Goal: Ask a question

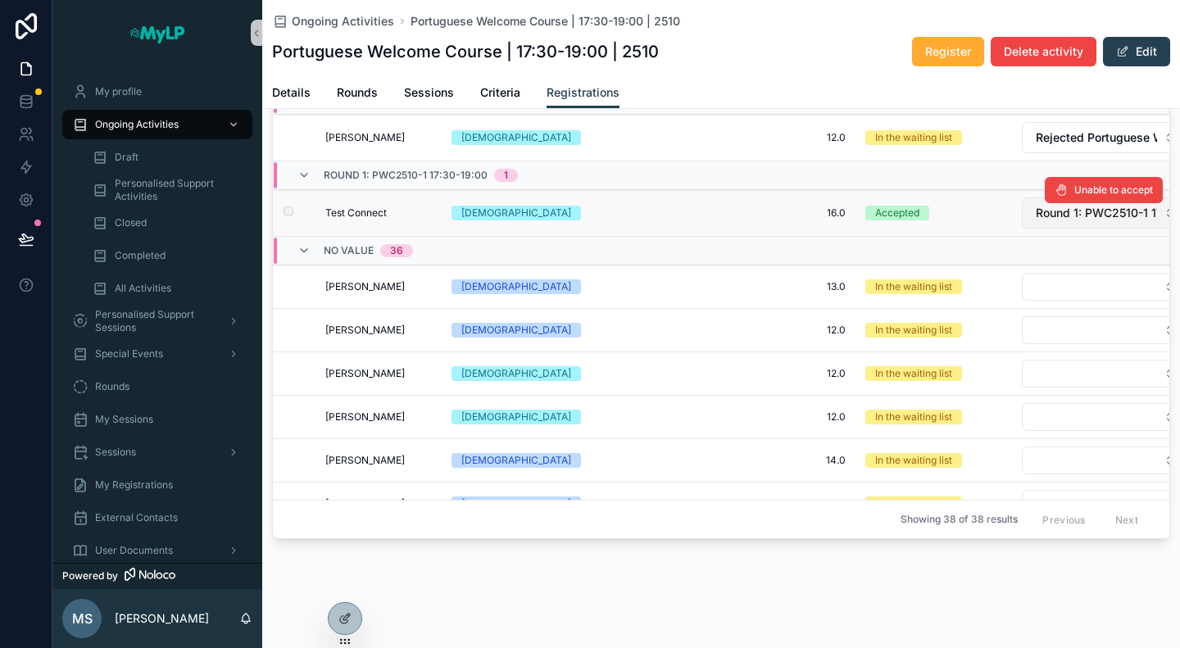
click at [1101, 218] on button "Round 1: PWC2510-1 17:30-19:00" at bounding box center [1105, 212] width 169 height 31
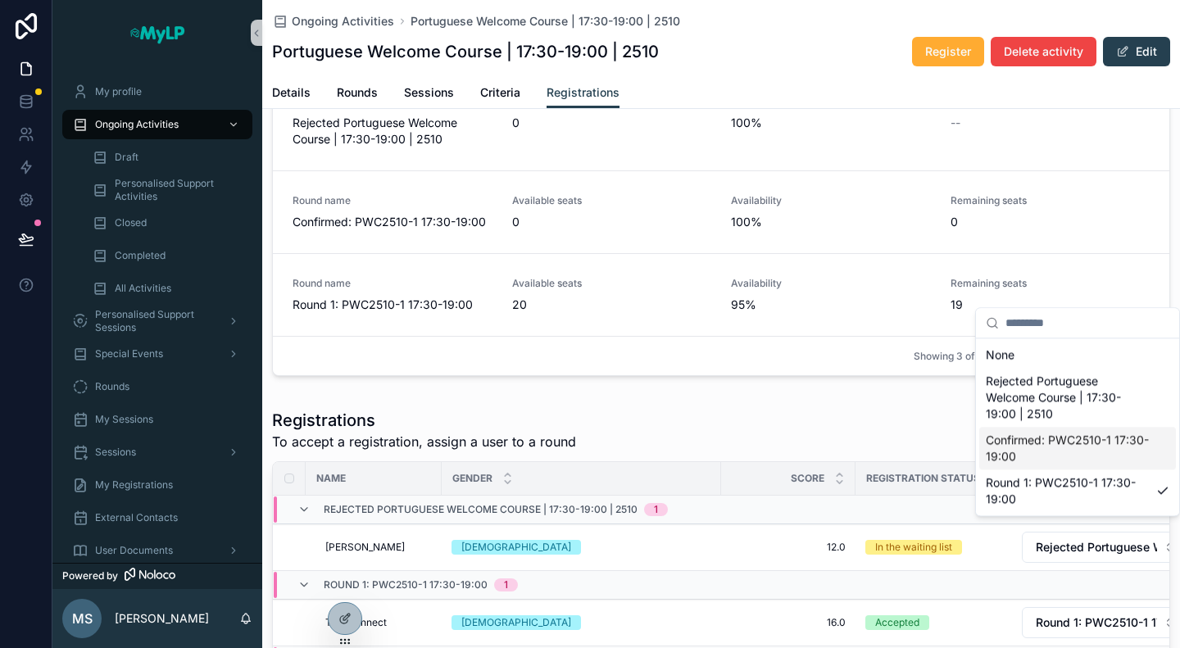
scroll to position [298, 0]
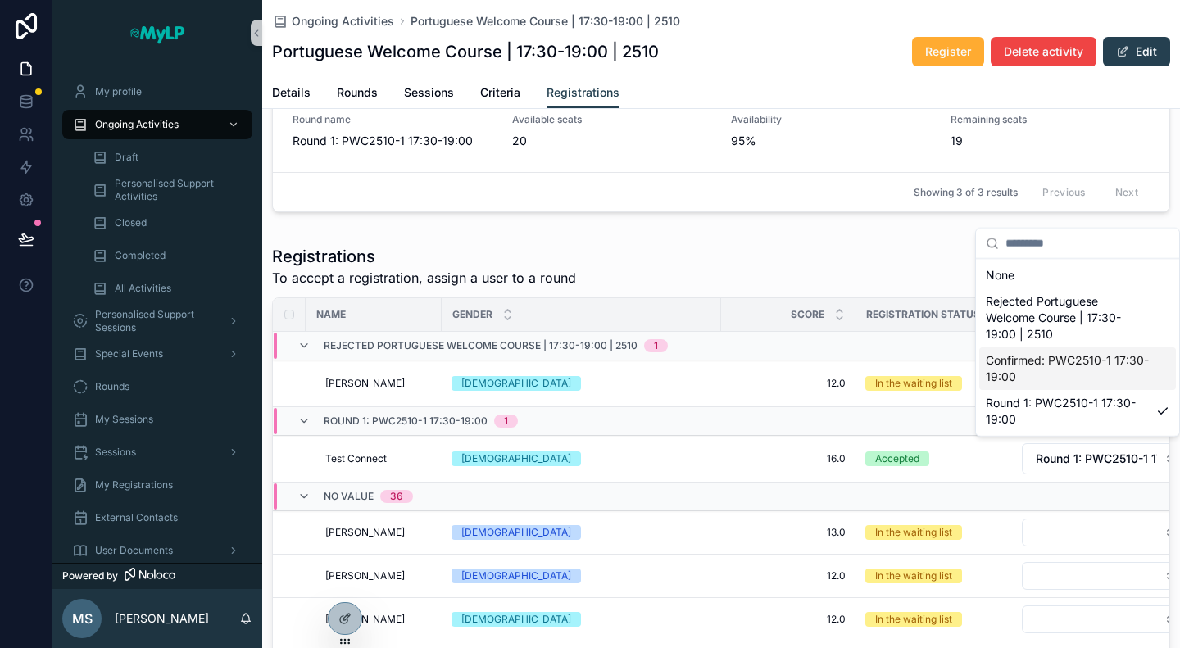
click at [807, 250] on div "Registrations To accept a registration, assign a user to a round Export" at bounding box center [721, 266] width 898 height 43
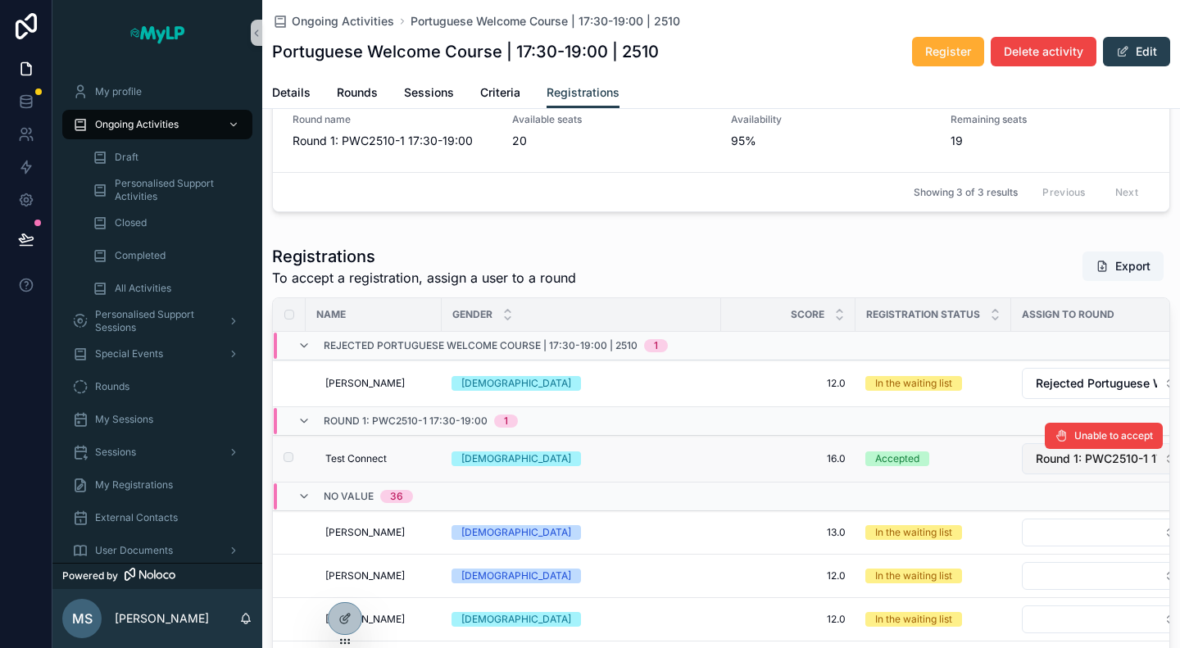
click at [1068, 455] on span "Round 1: PWC2510-1 17:30-19:00" at bounding box center [1095, 459] width 121 height 16
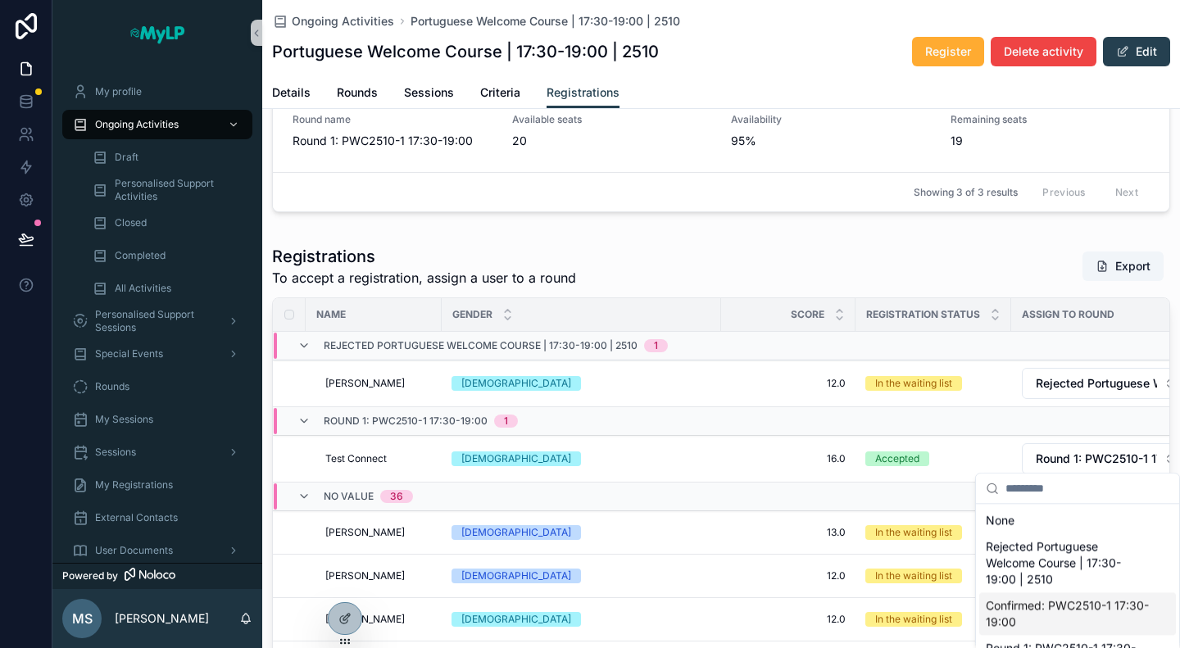
click at [1082, 606] on span "Confirmed: PWC2510-1 17:30-19:00" at bounding box center [1067, 613] width 164 height 33
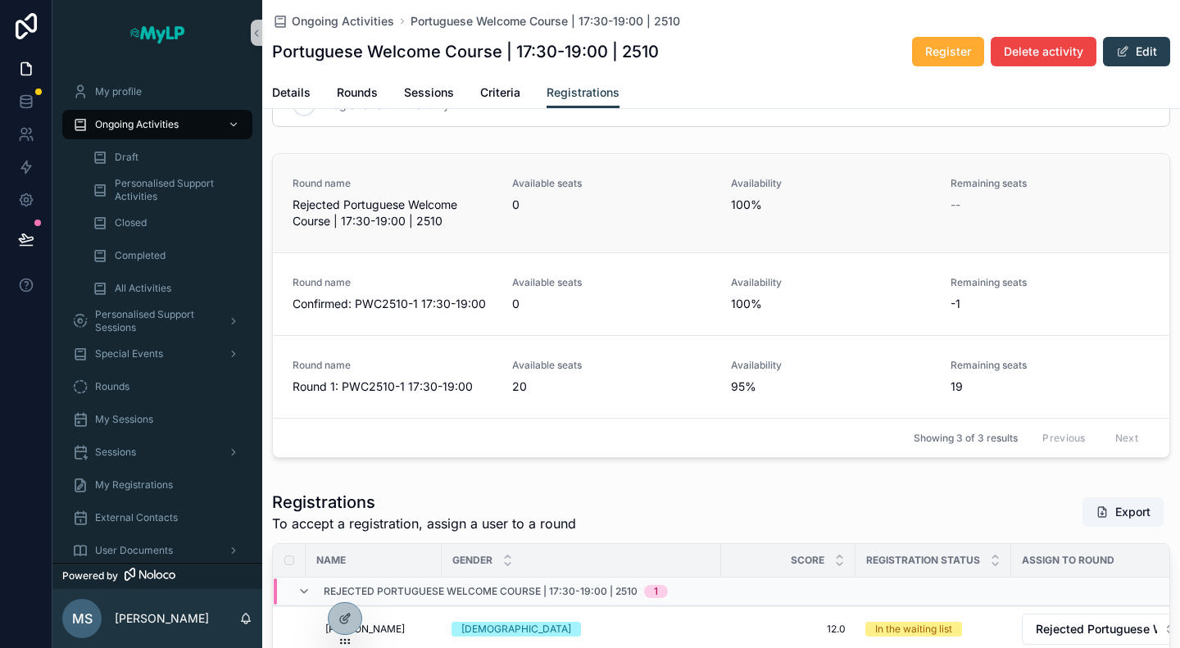
scroll to position [0, 0]
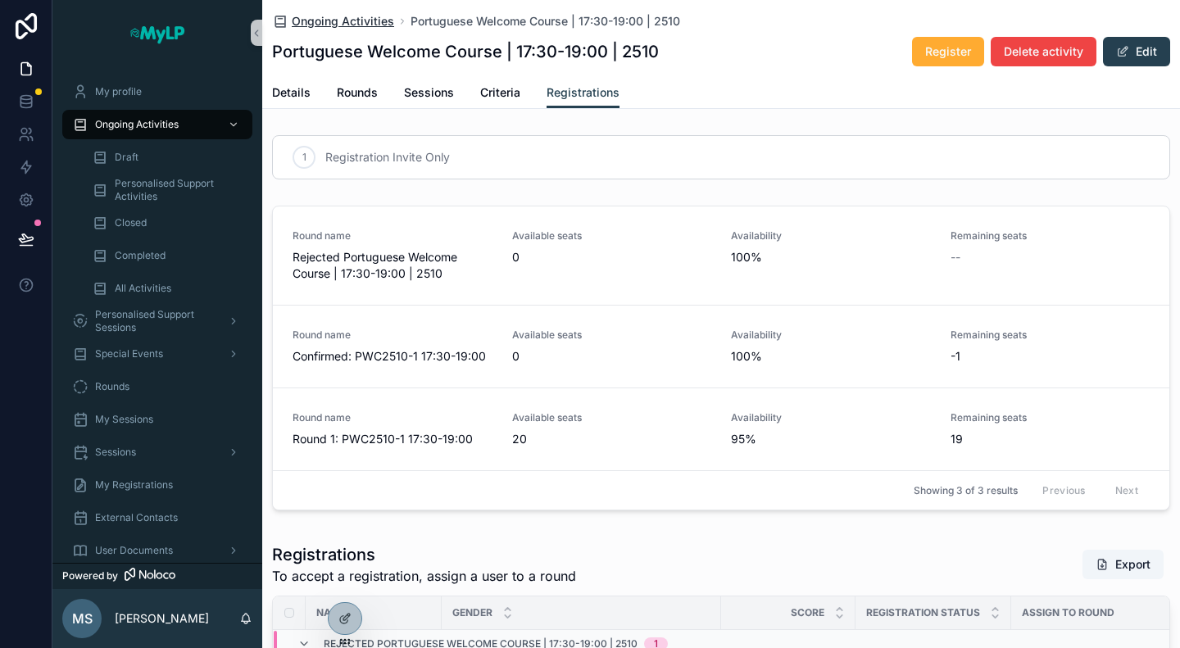
click at [364, 23] on span "Ongoing Activities" at bounding box center [343, 21] width 102 height 16
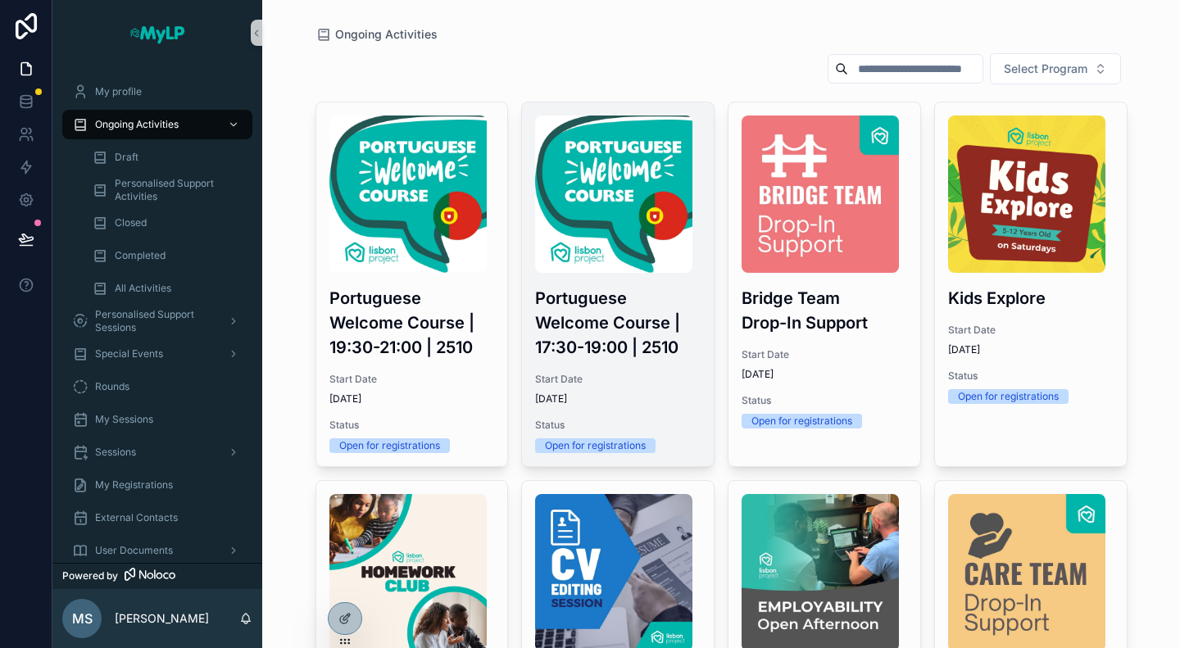
click at [634, 332] on h3 "Portuguese Welcome Course | 17:30-19:00 | 2510" at bounding box center [617, 323] width 165 height 74
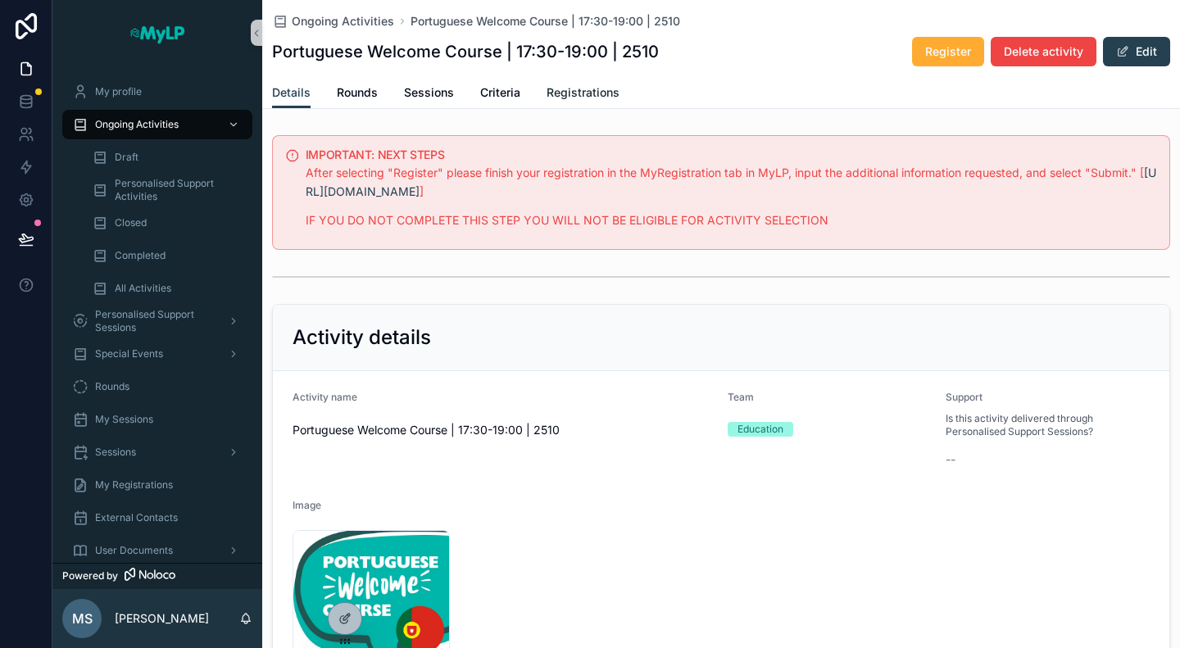
click at [593, 95] on span "Registrations" at bounding box center [582, 92] width 73 height 16
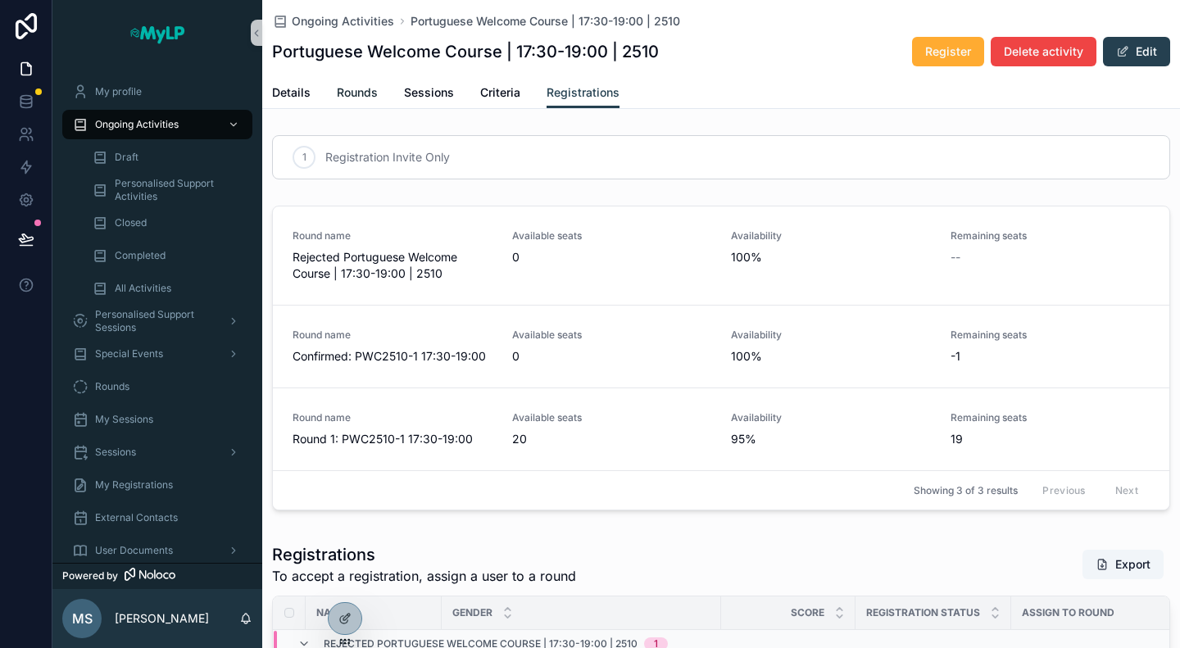
click at [365, 106] on link "Rounds" at bounding box center [357, 94] width 41 height 33
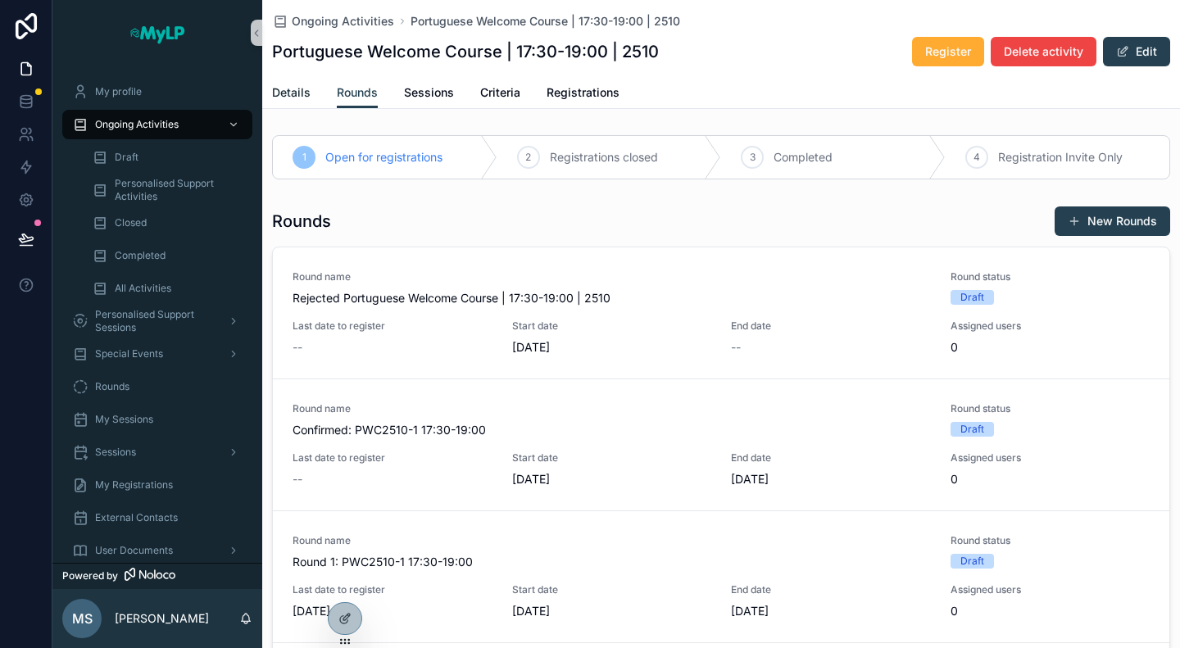
drag, startPoint x: 292, startPoint y: 92, endPoint x: 313, endPoint y: 97, distance: 22.1
click at [292, 92] on span "Details" at bounding box center [291, 92] width 38 height 16
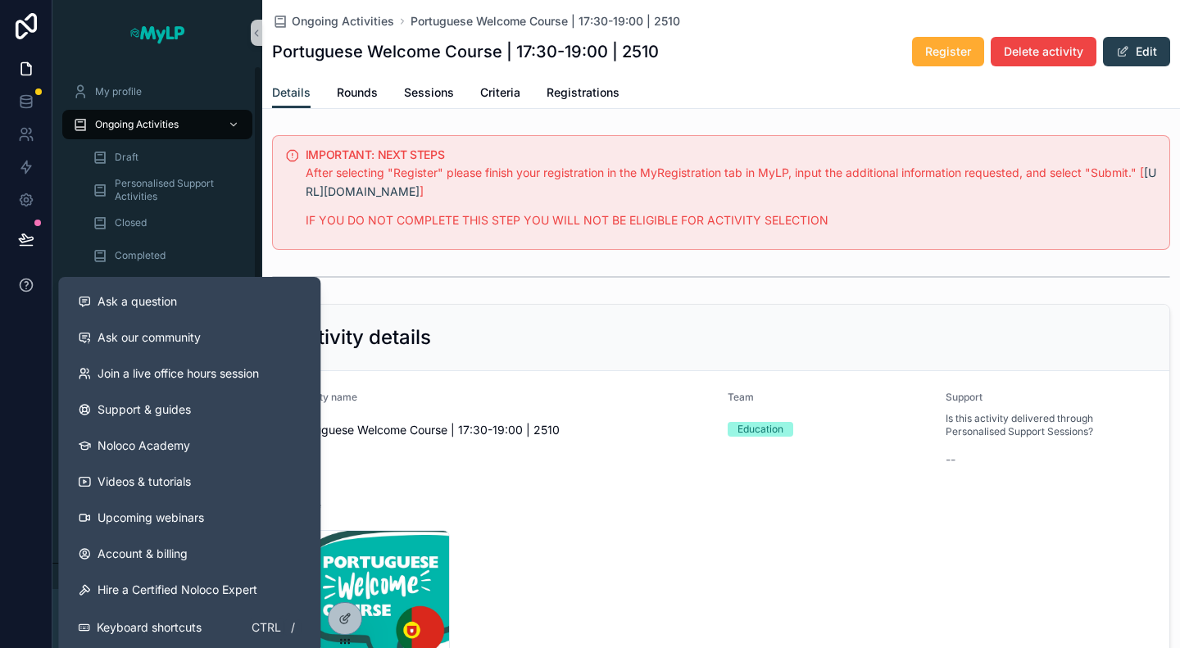
click at [23, 288] on icon at bounding box center [26, 285] width 16 height 16
click at [124, 297] on span "Ask a question" at bounding box center [136, 301] width 79 height 16
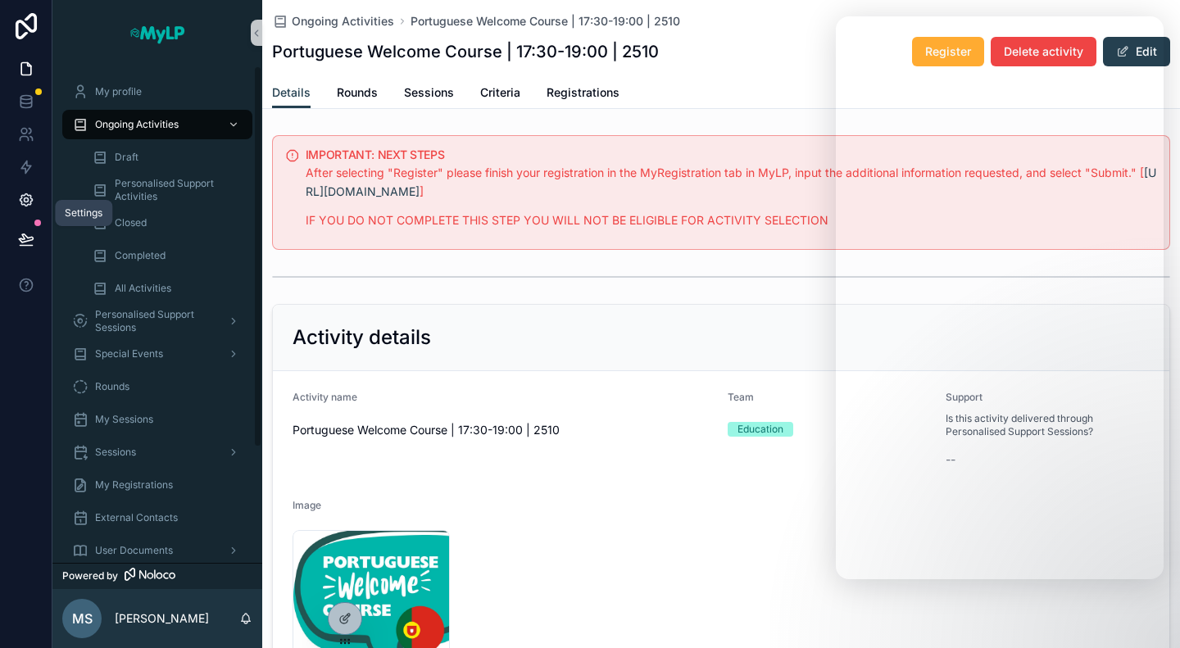
click at [27, 189] on link at bounding box center [26, 199] width 52 height 33
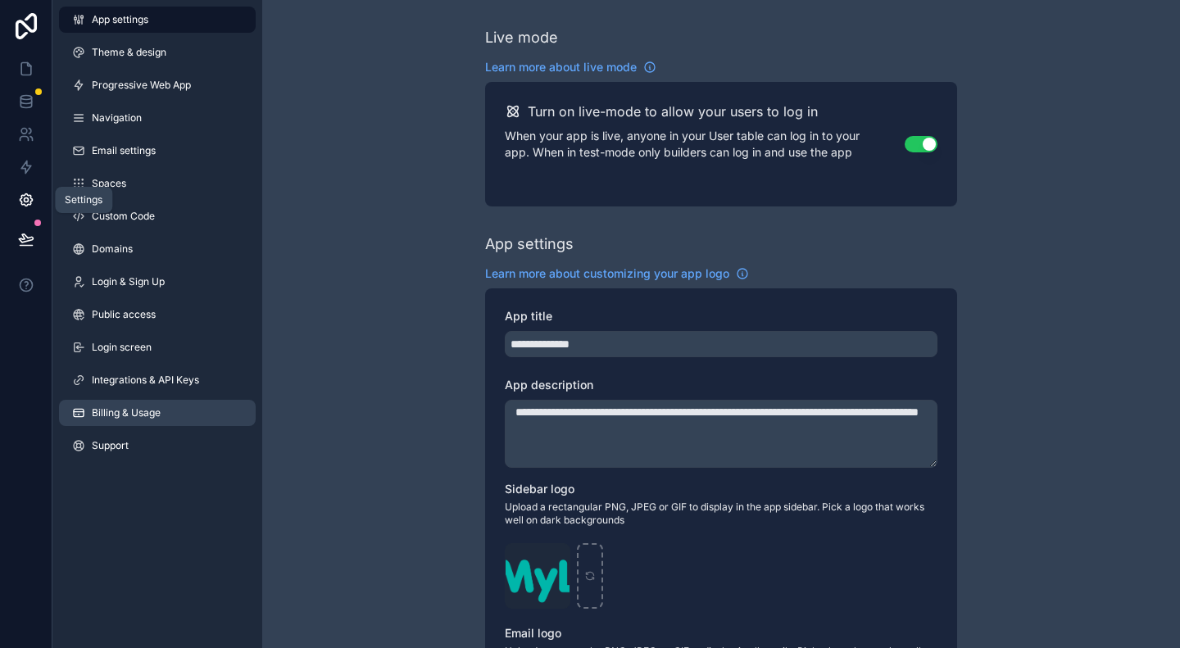
click at [115, 410] on span "Billing & Usage" at bounding box center [126, 412] width 69 height 13
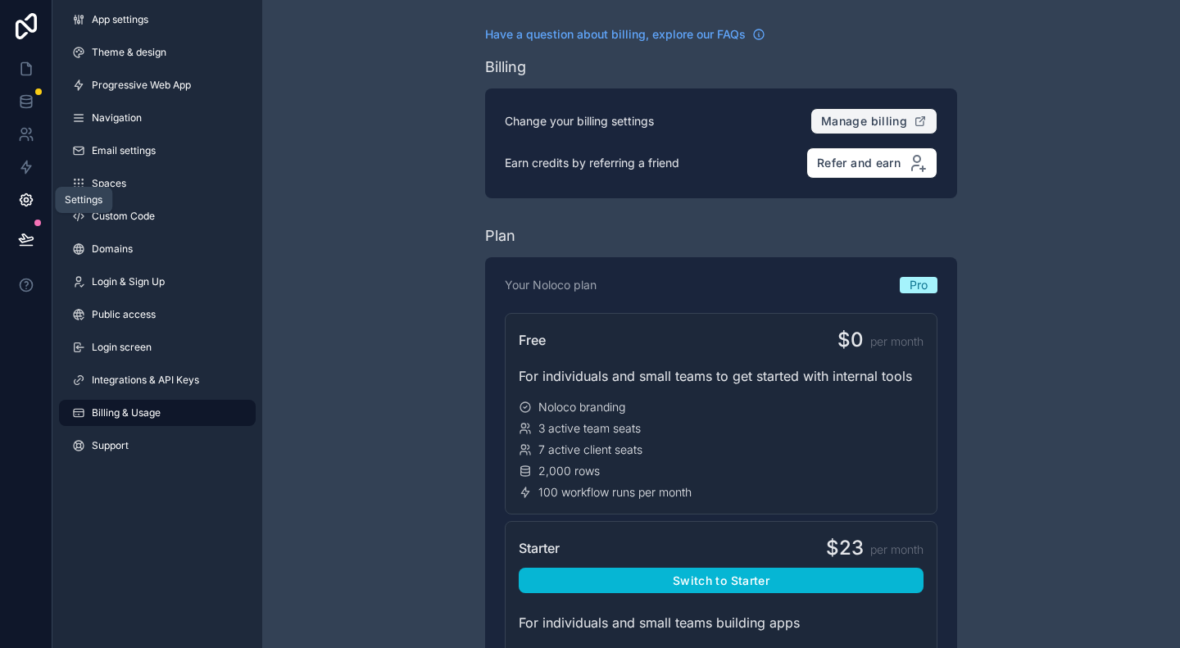
click at [907, 115] on button "Manage billing" at bounding box center [873, 121] width 127 height 26
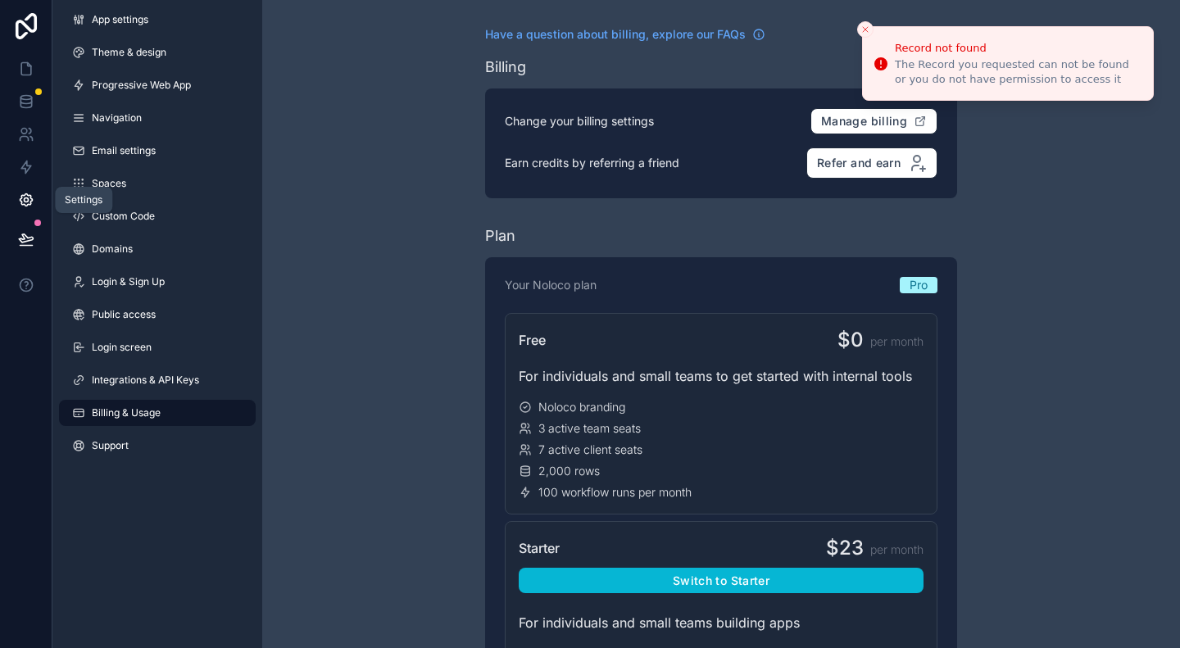
click at [870, 28] on button "Close toast" at bounding box center [865, 29] width 16 height 16
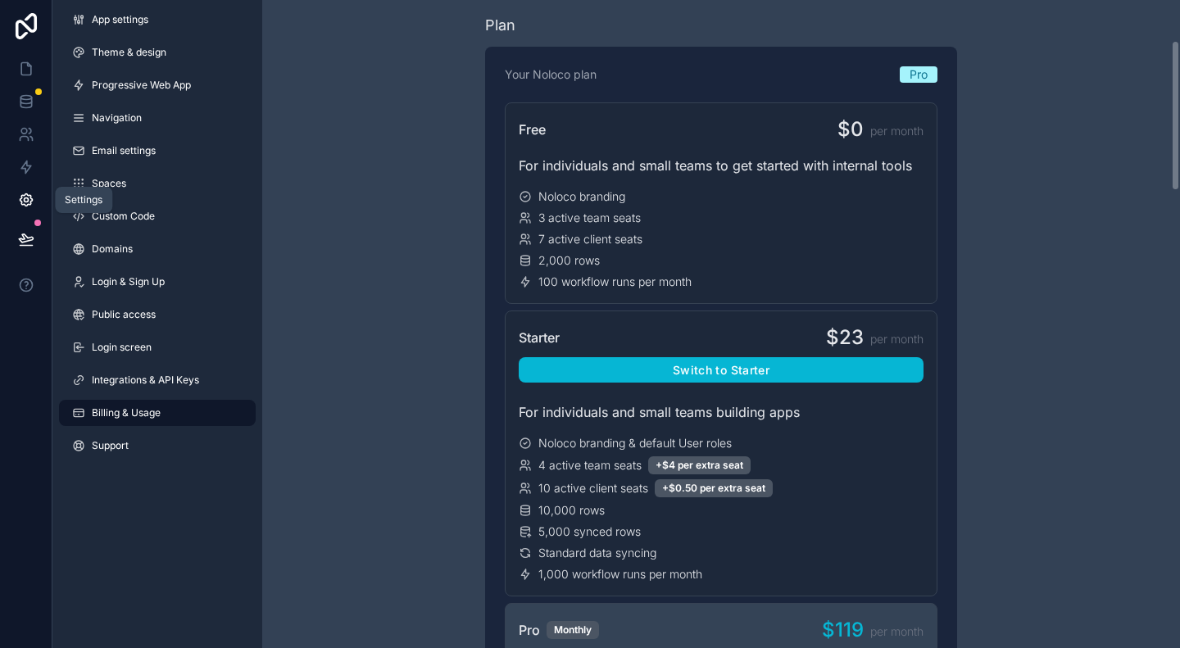
scroll to position [166, 0]
